Goal: Task Accomplishment & Management: Complete application form

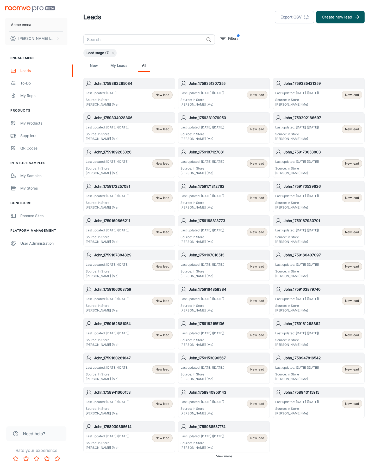
click at [340, 17] on button "Create new lead" at bounding box center [340, 17] width 48 height 12
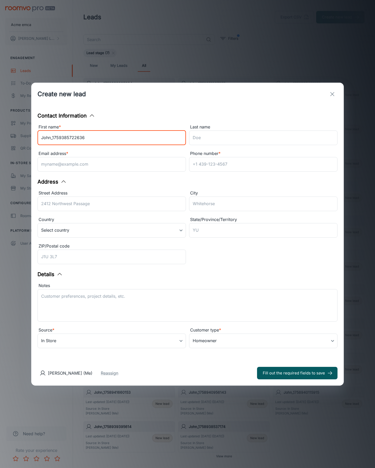
type input "John_1759385722636"
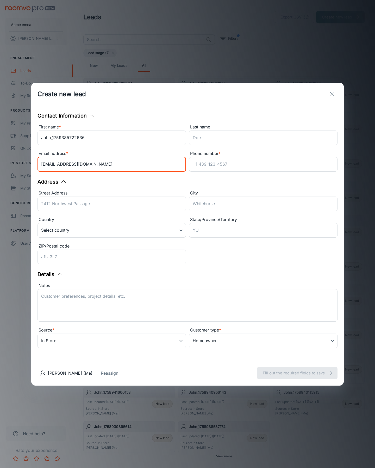
type input "[EMAIL_ADDRESS][DOMAIN_NAME]"
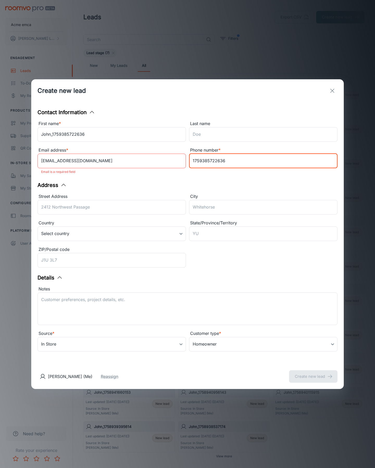
type input "1759385722636"
click at [313, 373] on button "Create new lead" at bounding box center [313, 376] width 48 height 12
